Goal: Navigation & Orientation: Find specific page/section

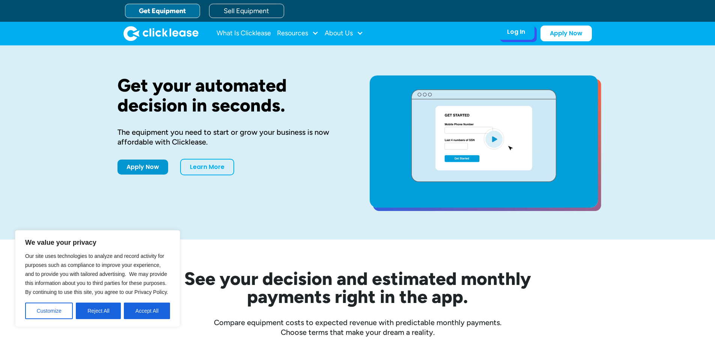
click at [505, 32] on div "Log In Account login I use Clicklease to get my equipment Partner Portal I offe…" at bounding box center [516, 32] width 37 height 16
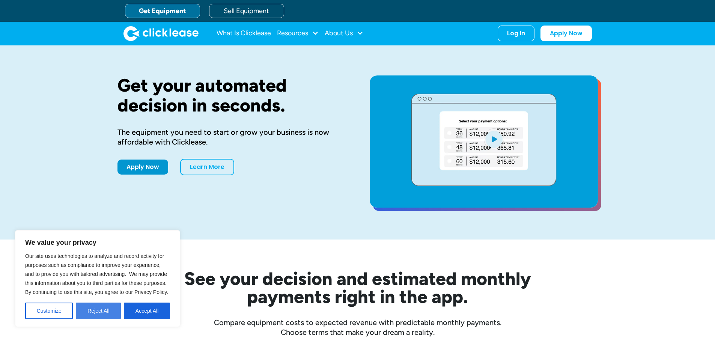
click at [105, 312] on button "Reject All" at bounding box center [98, 311] width 45 height 17
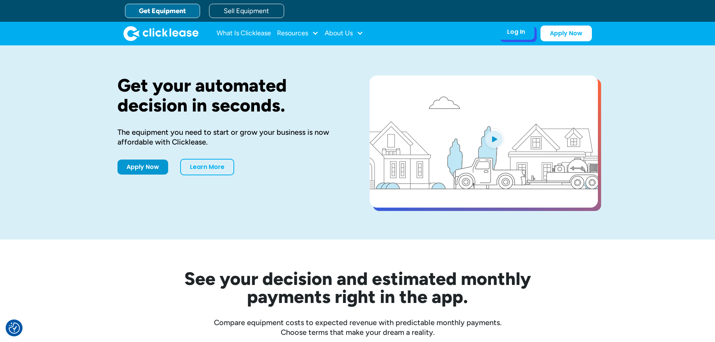
click at [513, 32] on div "Log In" at bounding box center [516, 32] width 18 height 8
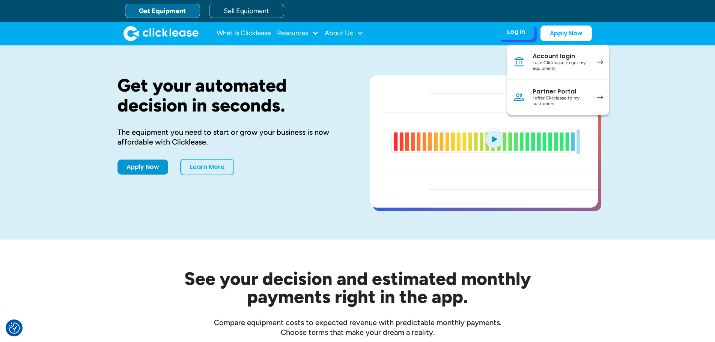
click at [559, 97] on div "I offer Clicklease to my customers." at bounding box center [561, 101] width 57 height 12
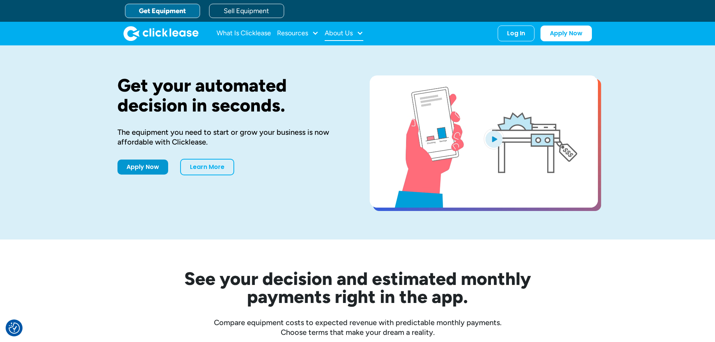
click at [359, 33] on div at bounding box center [360, 33] width 7 height 7
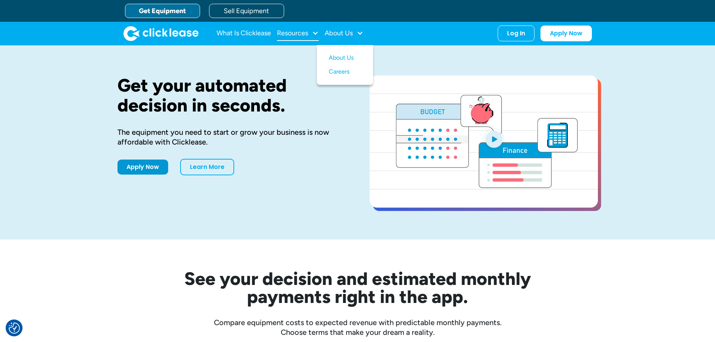
click at [313, 35] on div at bounding box center [315, 33] width 7 height 7
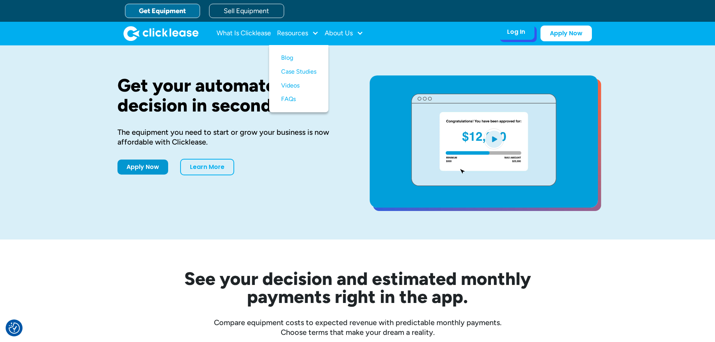
click at [514, 31] on div "Log In" at bounding box center [516, 32] width 18 height 8
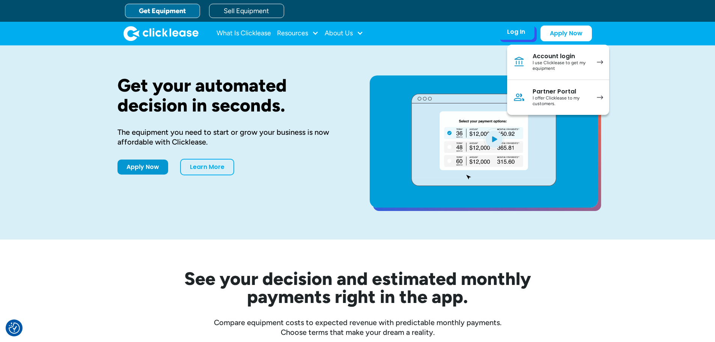
click at [553, 95] on div "I offer Clicklease to my customers." at bounding box center [561, 101] width 57 height 12
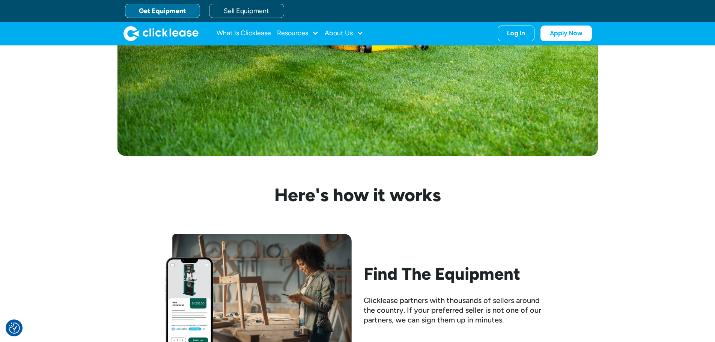
scroll to position [295, 0]
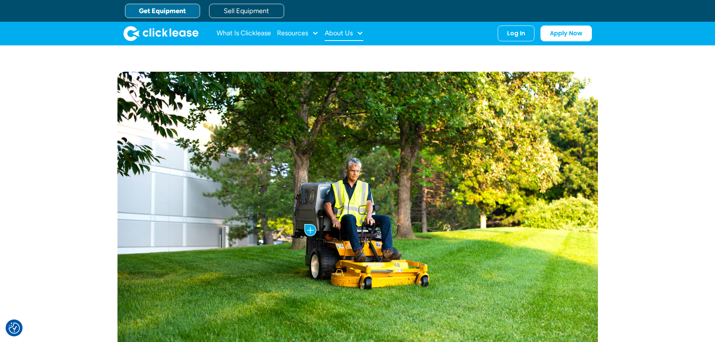
click at [358, 27] on div "About Us" at bounding box center [344, 33] width 39 height 15
click at [310, 33] on div "Resources" at bounding box center [298, 33] width 42 height 15
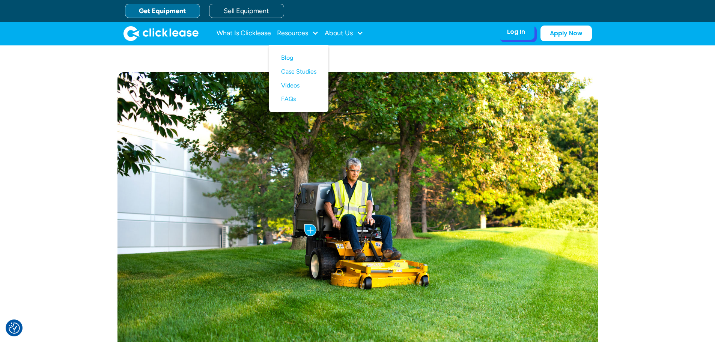
click at [505, 33] on div "Log In Account login I use Clicklease to get my equipment Partner Portal I offe…" at bounding box center [516, 32] width 37 height 16
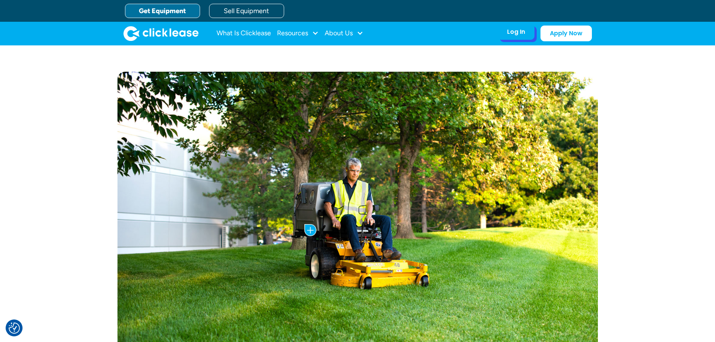
click at [520, 36] on div "Log In" at bounding box center [516, 32] width 18 height 8
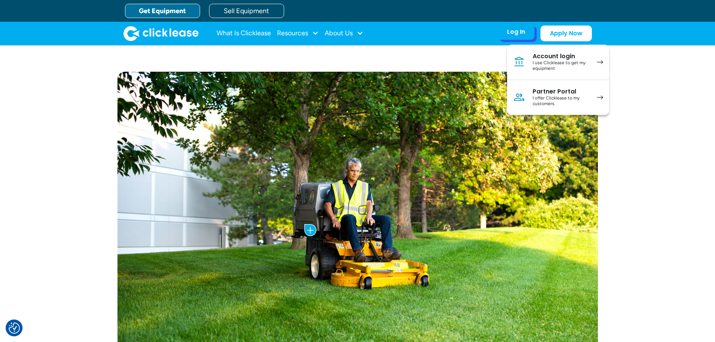
click at [561, 94] on div "Partner Portal" at bounding box center [561, 92] width 57 height 8
